Goal: Browse casually

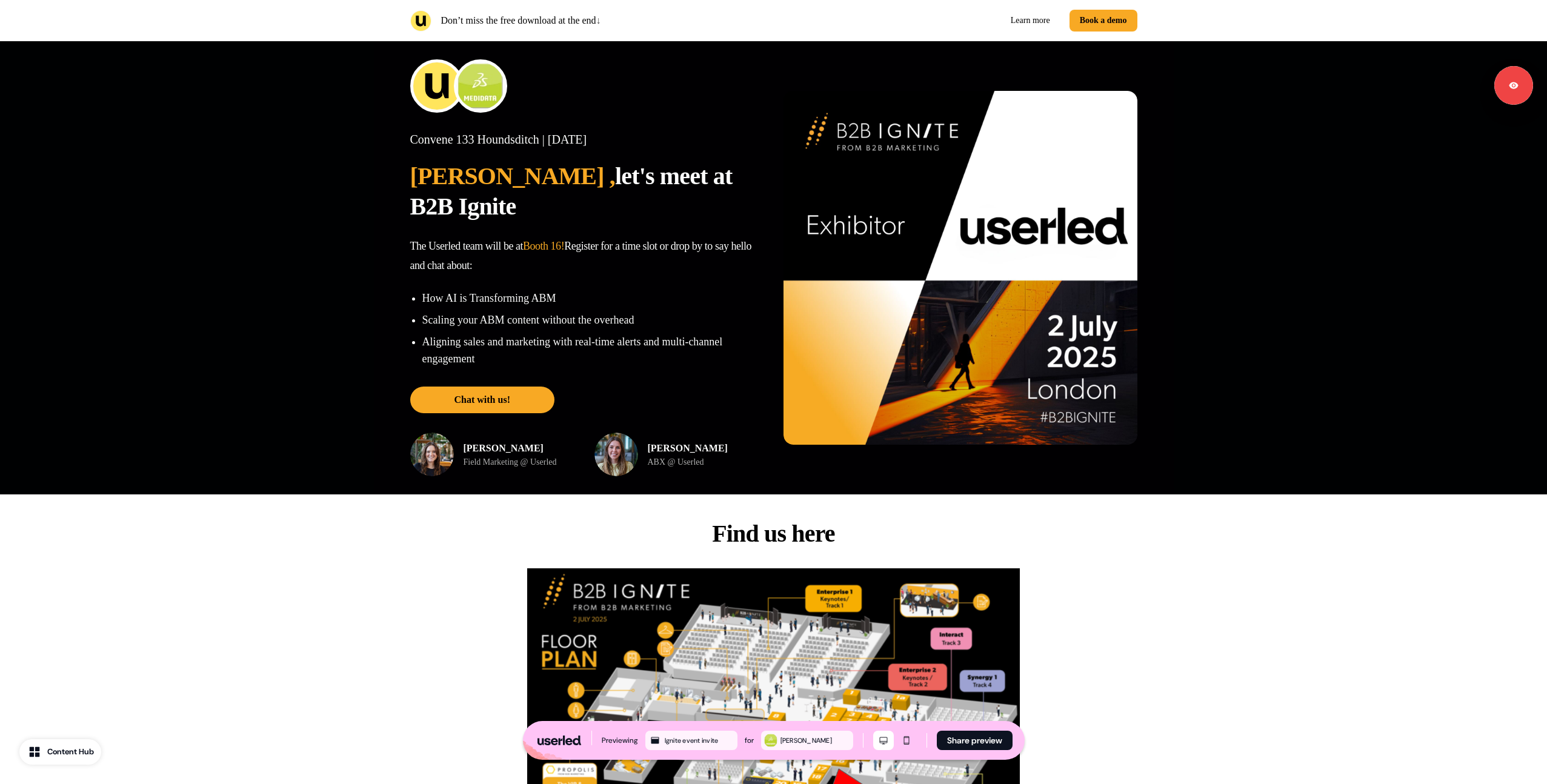
click at [1025, 184] on img at bounding box center [960, 267] width 354 height 354
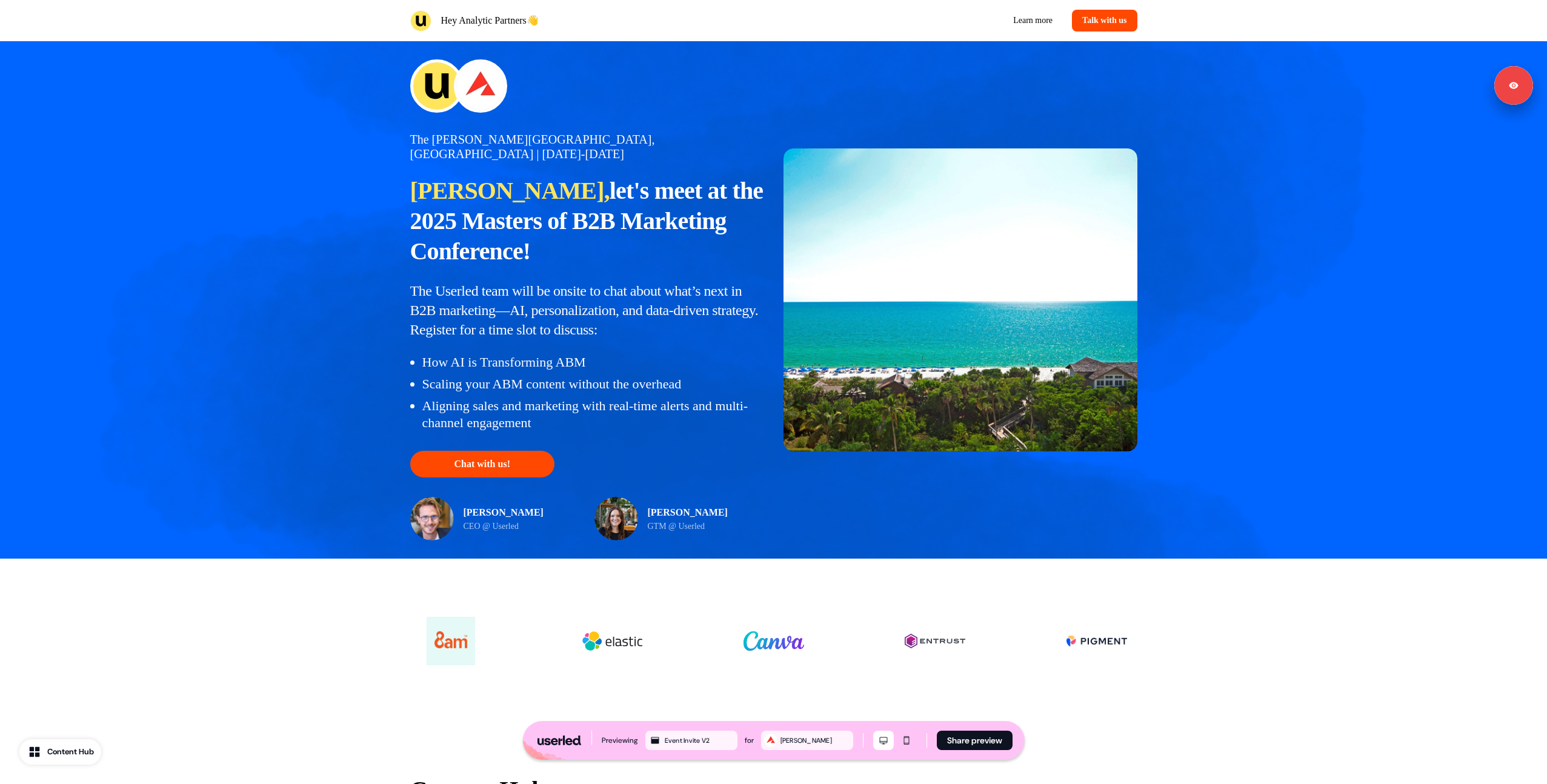
drag, startPoint x: 1371, startPoint y: 246, endPoint x: 1072, endPoint y: 161, distance: 310.8
click at [1368, 245] on div "The [PERSON_NAME], [GEOGRAPHIC_DATA] | [DATE]-[DATE] [PERSON_NAME], let's meet …" at bounding box center [774, 300] width 1547 height 518
